Goal: Information Seeking & Learning: Learn about a topic

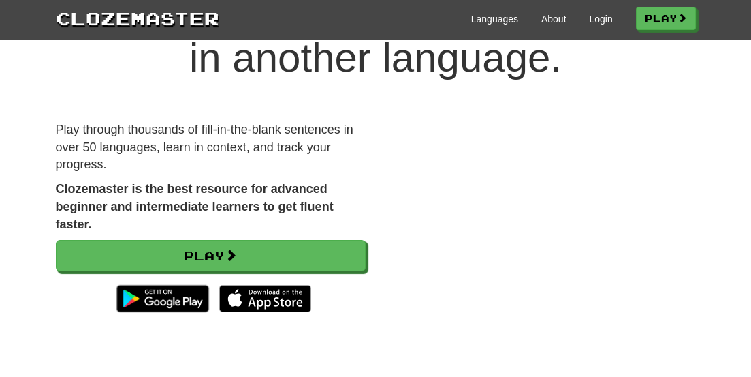
scroll to position [96, 0]
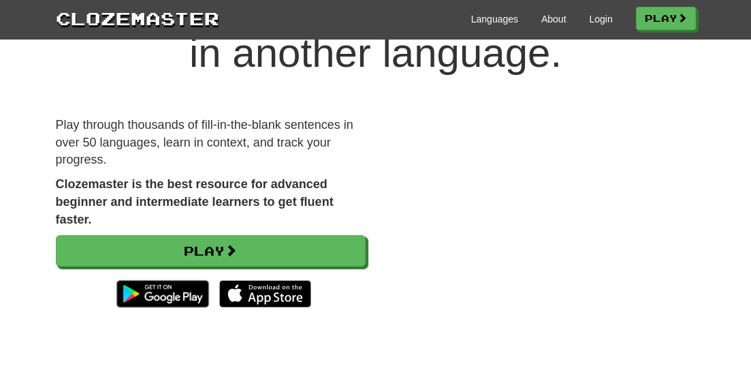
click at [595, 22] on link "Login" at bounding box center [600, 19] width 23 height 14
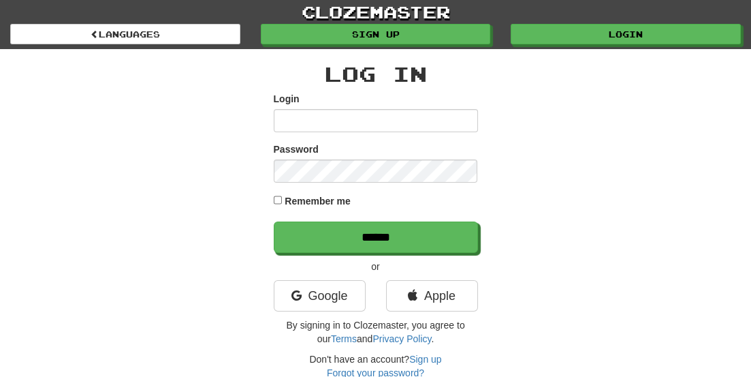
click at [450, 121] on input "Login" at bounding box center [376, 120] width 204 height 23
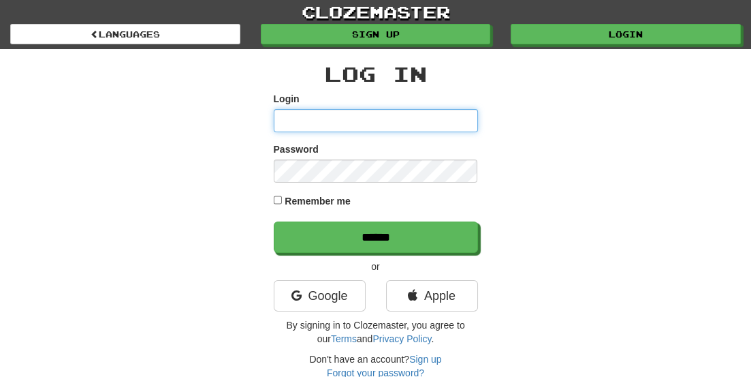
type input "*********"
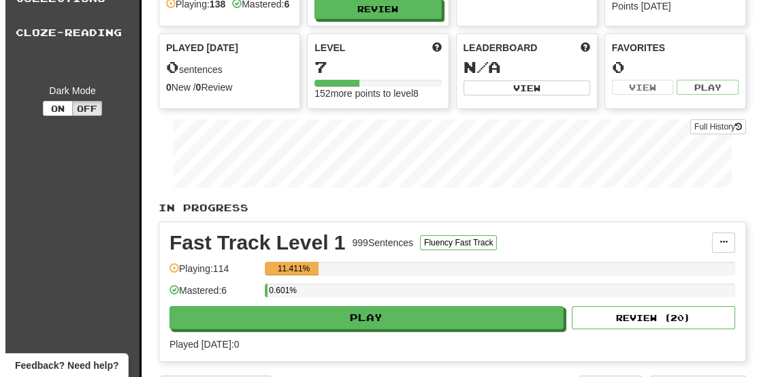
scroll to position [106, 0]
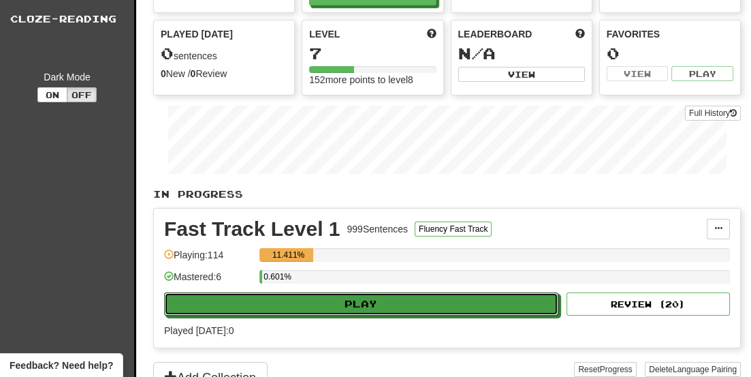
click at [351, 311] on button "Play" at bounding box center [361, 303] width 394 height 23
select select "**"
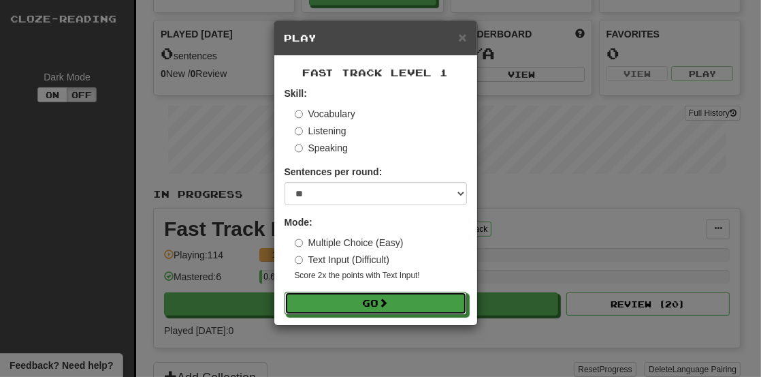
click at [389, 301] on span at bounding box center [384, 303] width 10 height 10
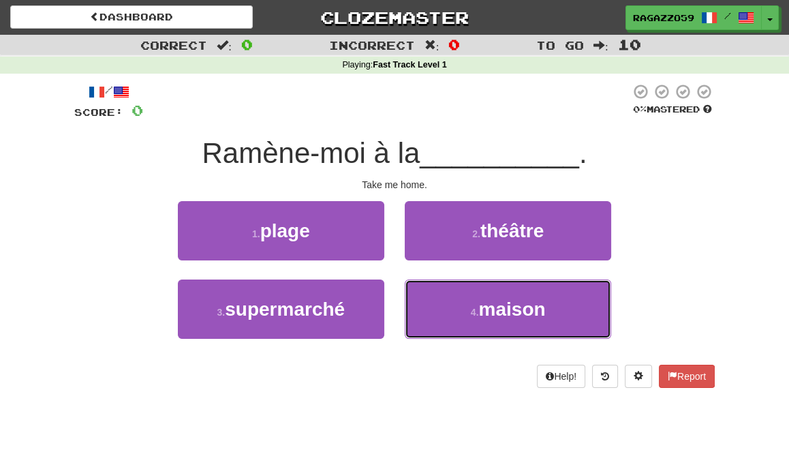
click at [460, 332] on button "4 . maison" at bounding box center [508, 308] width 206 height 59
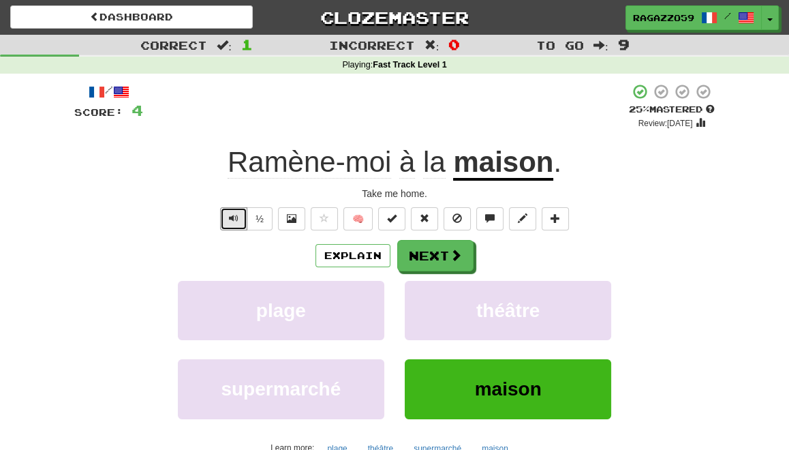
click at [230, 219] on button "Text-to-speech controls" at bounding box center [233, 218] width 27 height 23
click at [373, 257] on button "Explain" at bounding box center [352, 255] width 75 height 23
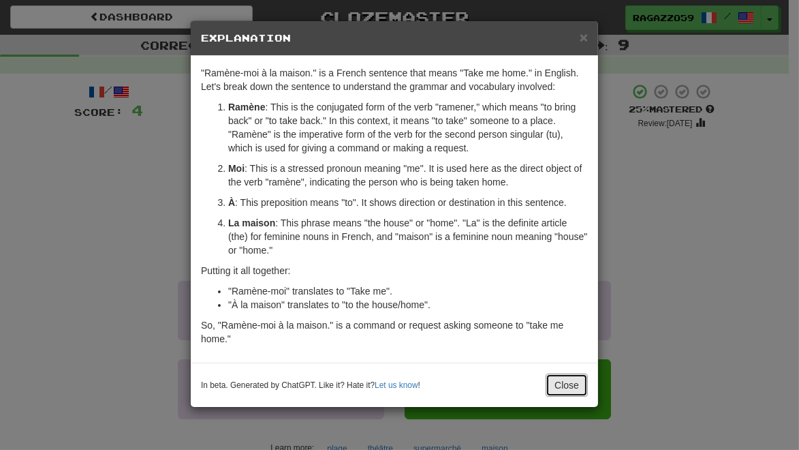
click at [570, 376] on button "Close" at bounding box center [567, 384] width 42 height 23
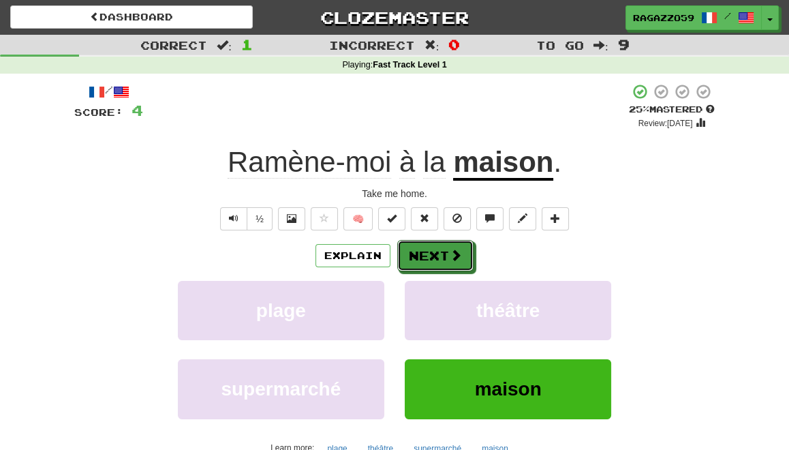
click at [431, 256] on button "Next" at bounding box center [435, 255] width 76 height 31
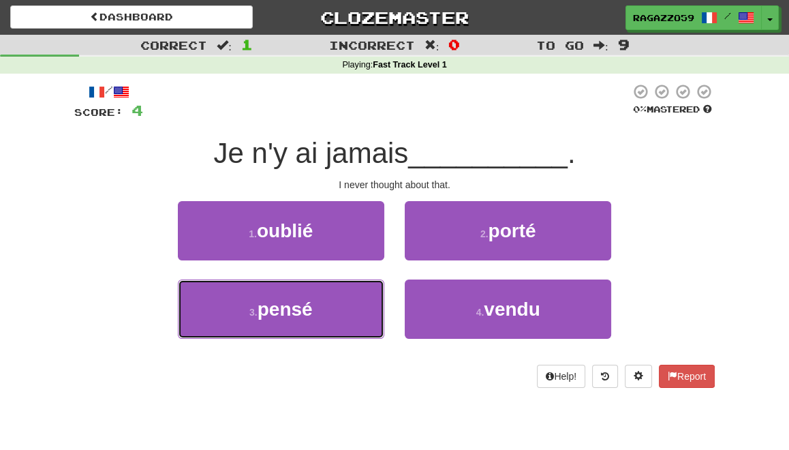
click at [333, 318] on button "3 . pensé" at bounding box center [281, 308] width 206 height 59
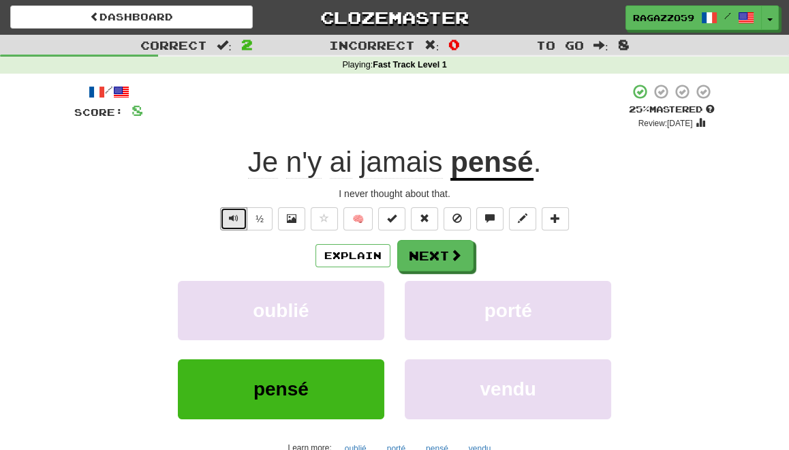
click at [238, 215] on span "Text-to-speech controls" at bounding box center [234, 218] width 10 height 10
click at [650, 259] on div "Explain Next" at bounding box center [394, 255] width 640 height 31
